Goal: Transaction & Acquisition: Purchase product/service

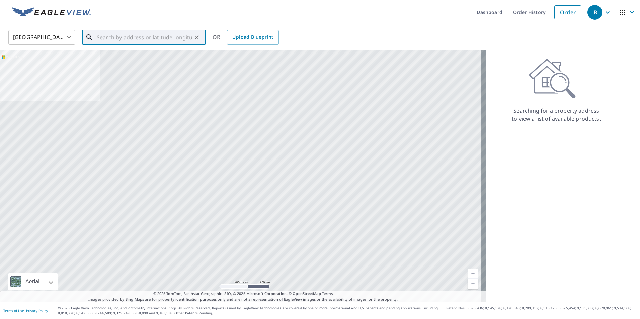
click at [109, 35] on input "text" at bounding box center [144, 37] width 95 height 19
paste input "[STREET_ADDRESS]"
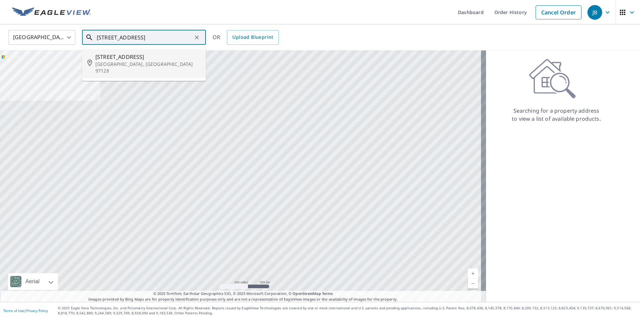
click at [150, 61] on p "[GEOGRAPHIC_DATA], [GEOGRAPHIC_DATA] 97128" at bounding box center [147, 67] width 105 height 13
type input "[STREET_ADDRESS][PERSON_NAME][PERSON_NAME]"
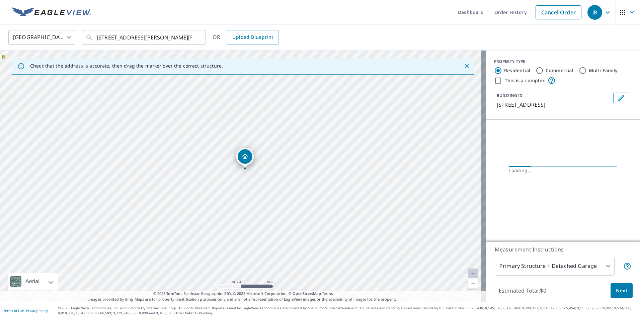
drag, startPoint x: 254, startPoint y: 155, endPoint x: 277, endPoint y: 168, distance: 25.8
click at [277, 168] on div "[STREET_ADDRESS][PERSON_NAME][PERSON_NAME]" at bounding box center [243, 177] width 486 height 252
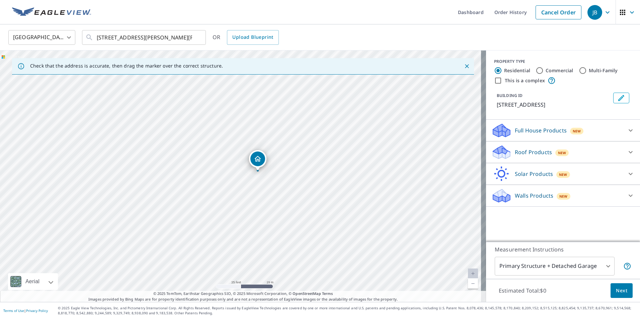
drag, startPoint x: 241, startPoint y: 166, endPoint x: 259, endPoint y: 161, distance: 17.6
click at [178, 37] on input "[STREET_ADDRESS][PERSON_NAME][PERSON_NAME]" at bounding box center [144, 37] width 95 height 19
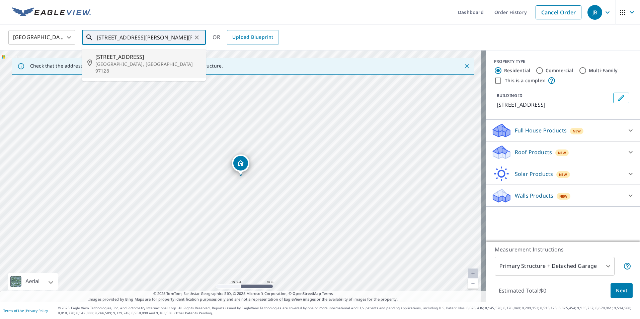
click at [144, 58] on span "[STREET_ADDRESS]" at bounding box center [147, 57] width 105 height 8
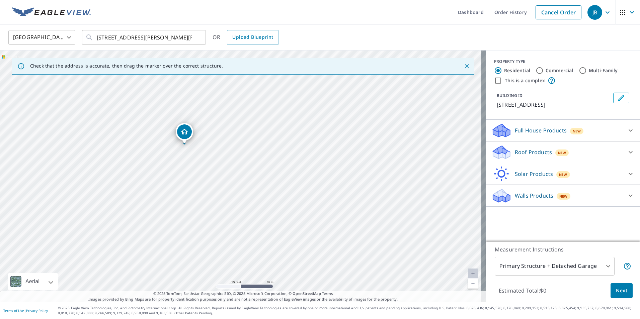
drag, startPoint x: 226, startPoint y: 205, endPoint x: 170, endPoint y: 173, distance: 64.4
click at [170, 173] on div "[STREET_ADDRESS][PERSON_NAME][PERSON_NAME]" at bounding box center [243, 177] width 486 height 252
drag, startPoint x: 241, startPoint y: 195, endPoint x: 309, endPoint y: 246, distance: 84.4
click at [309, 246] on div "[STREET_ADDRESS][PERSON_NAME][PERSON_NAME]" at bounding box center [243, 177] width 486 height 252
drag, startPoint x: 305, startPoint y: 243, endPoint x: 304, endPoint y: 213, distance: 30.5
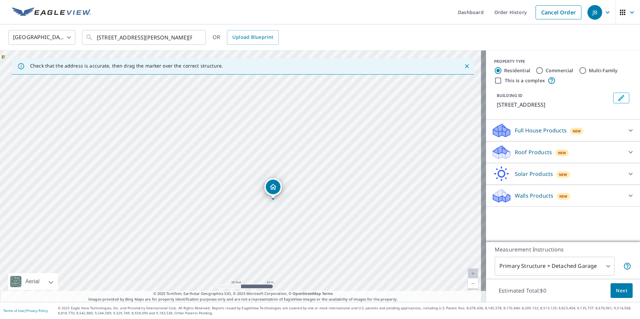
click at [304, 213] on div "[STREET_ADDRESS][PERSON_NAME][PERSON_NAME]" at bounding box center [243, 177] width 486 height 252
drag, startPoint x: 272, startPoint y: 187, endPoint x: 295, endPoint y: 158, distance: 37.6
click at [604, 149] on div "Roof Products New" at bounding box center [556, 152] width 131 height 16
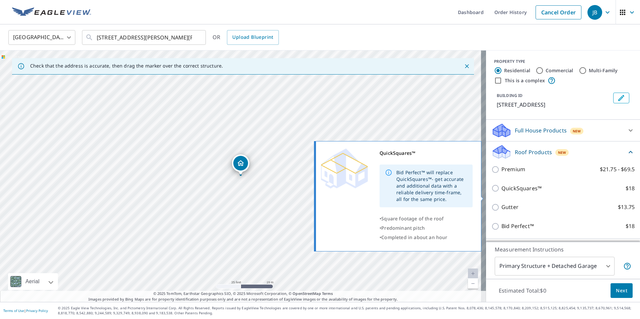
click at [491, 192] on input "QuickSquares™ $18" at bounding box center [496, 188] width 10 height 8
checkbox input "true"
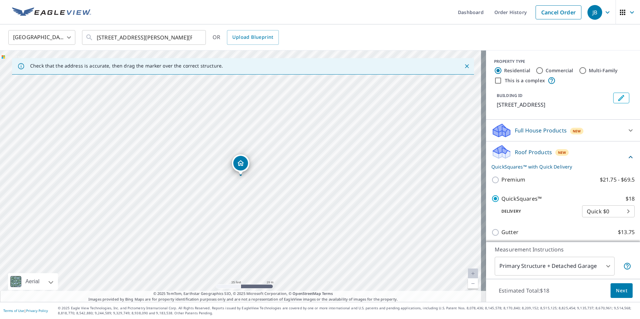
click at [621, 288] on span "Next" at bounding box center [620, 291] width 11 height 8
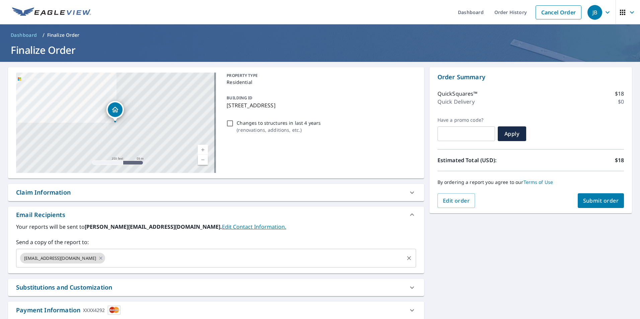
click at [129, 258] on input "text" at bounding box center [254, 258] width 296 height 13
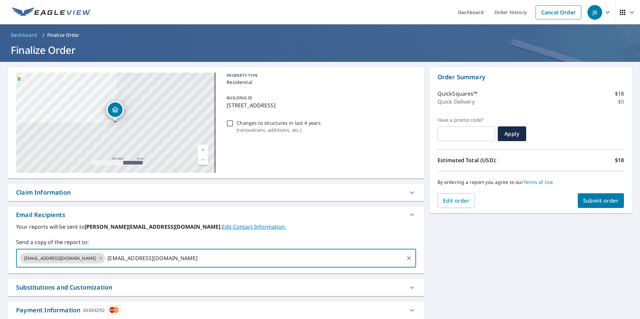
type input "[EMAIL_ADDRESS][DOMAIN_NAME]"
click at [597, 202] on span "Submit order" at bounding box center [601, 200] width 36 height 7
